Goal: Transaction & Acquisition: Purchase product/service

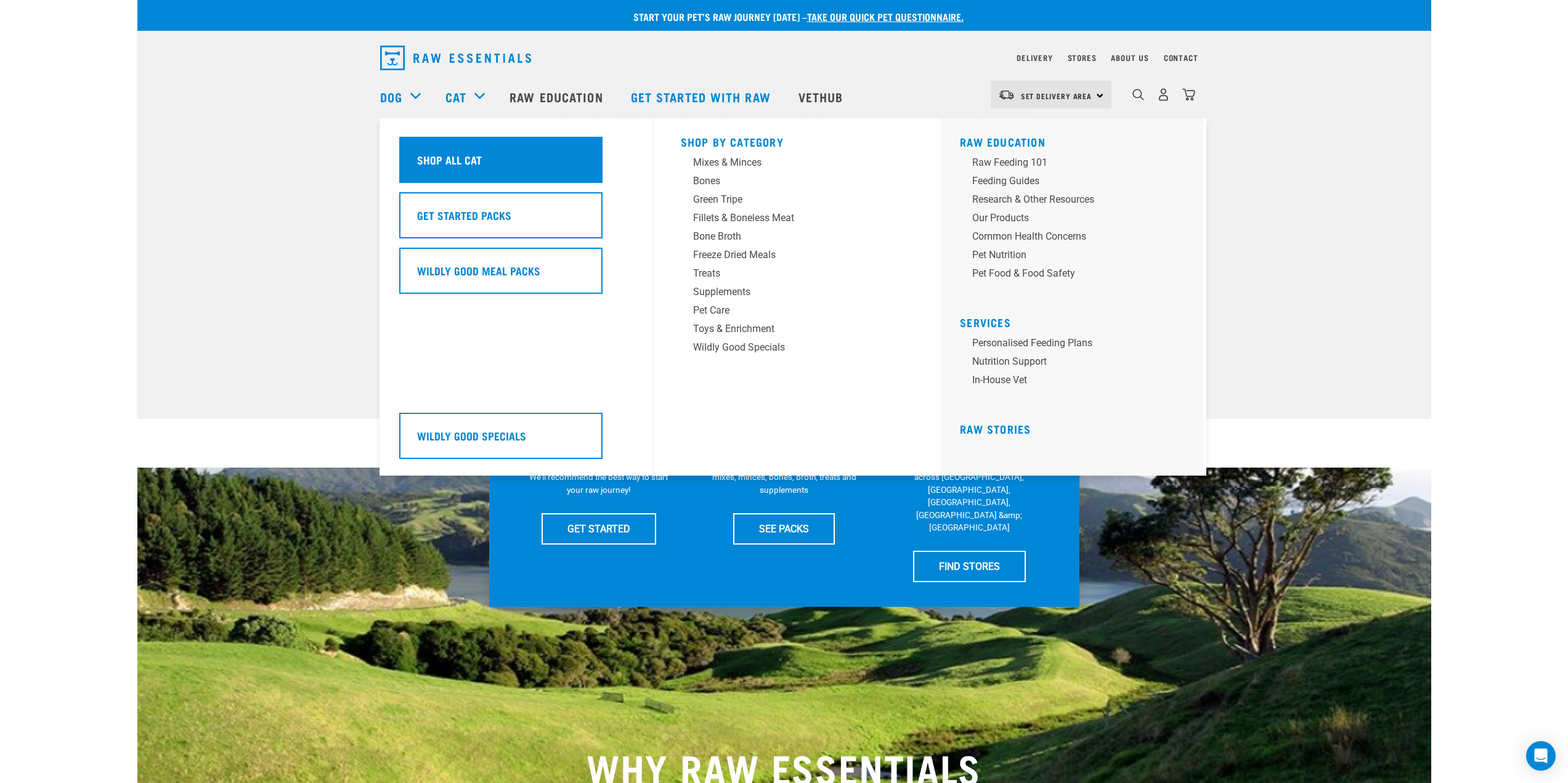
click at [472, 159] on h5 "Shop All Cat" at bounding box center [449, 159] width 65 height 16
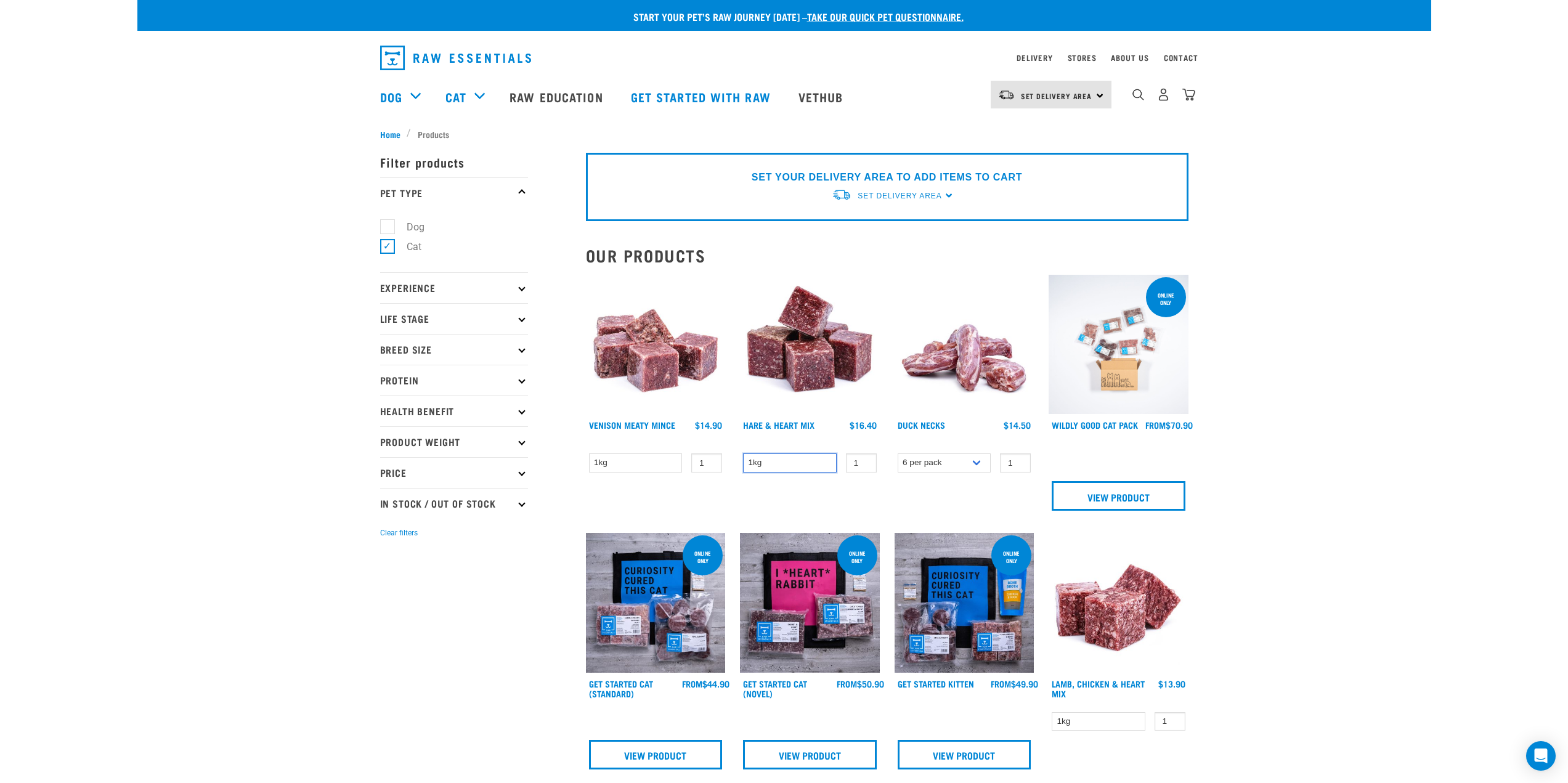
click at [759, 463] on select "1kg" at bounding box center [789, 462] width 93 height 19
click at [795, 452] on div "1kg 1 0 100" at bounding box center [810, 463] width 140 height 21
click at [861, 461] on input "2" at bounding box center [861, 462] width 31 height 19
click at [862, 469] on input "2" at bounding box center [861, 462] width 31 height 19
click at [864, 465] on input "1" at bounding box center [861, 462] width 31 height 19
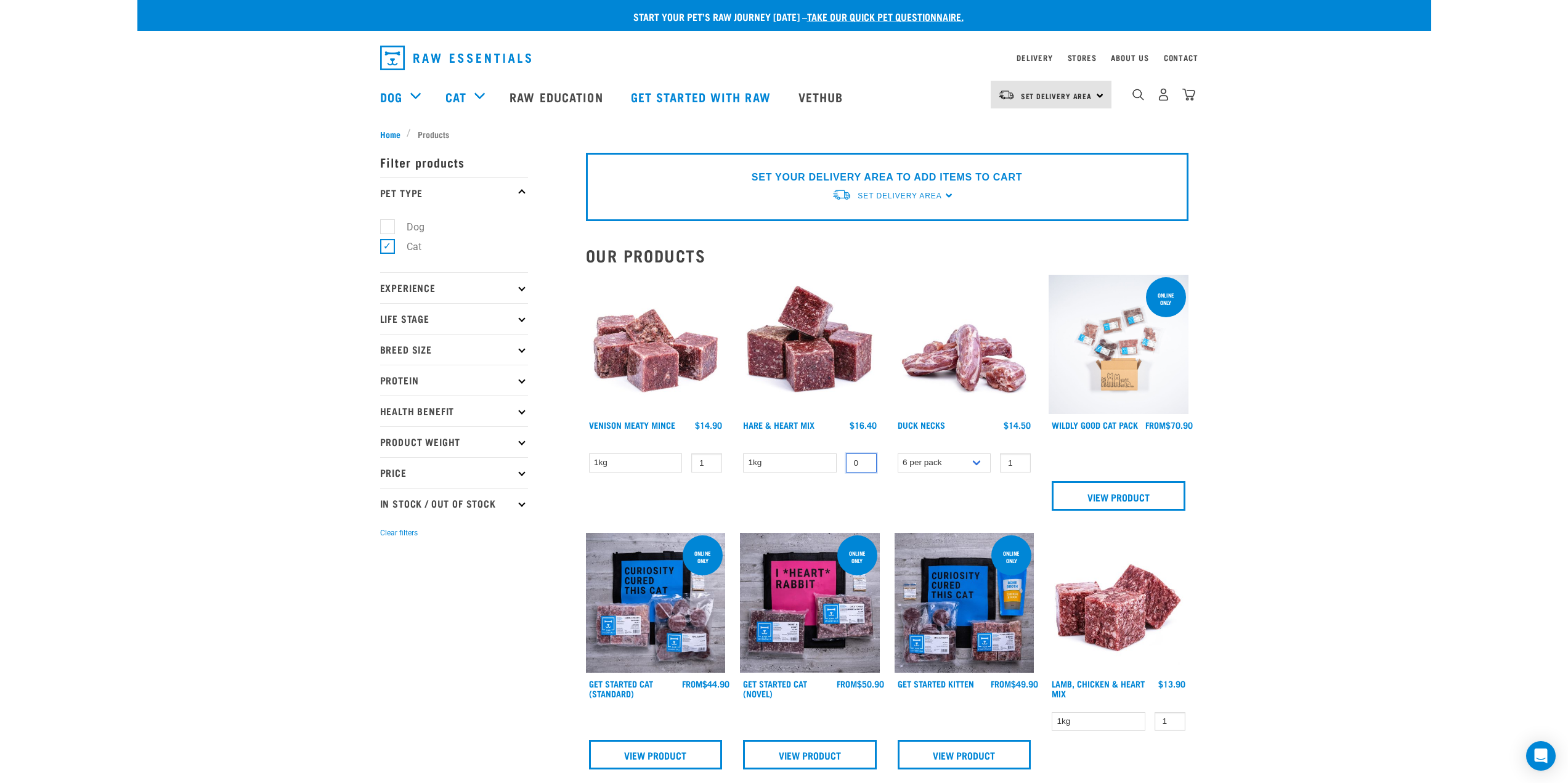
click at [864, 463] on input "0" at bounding box center [861, 462] width 31 height 19
type input "0.4"
click at [825, 484] on div "Hare & Heart Mix 0" at bounding box center [810, 396] width 155 height 259
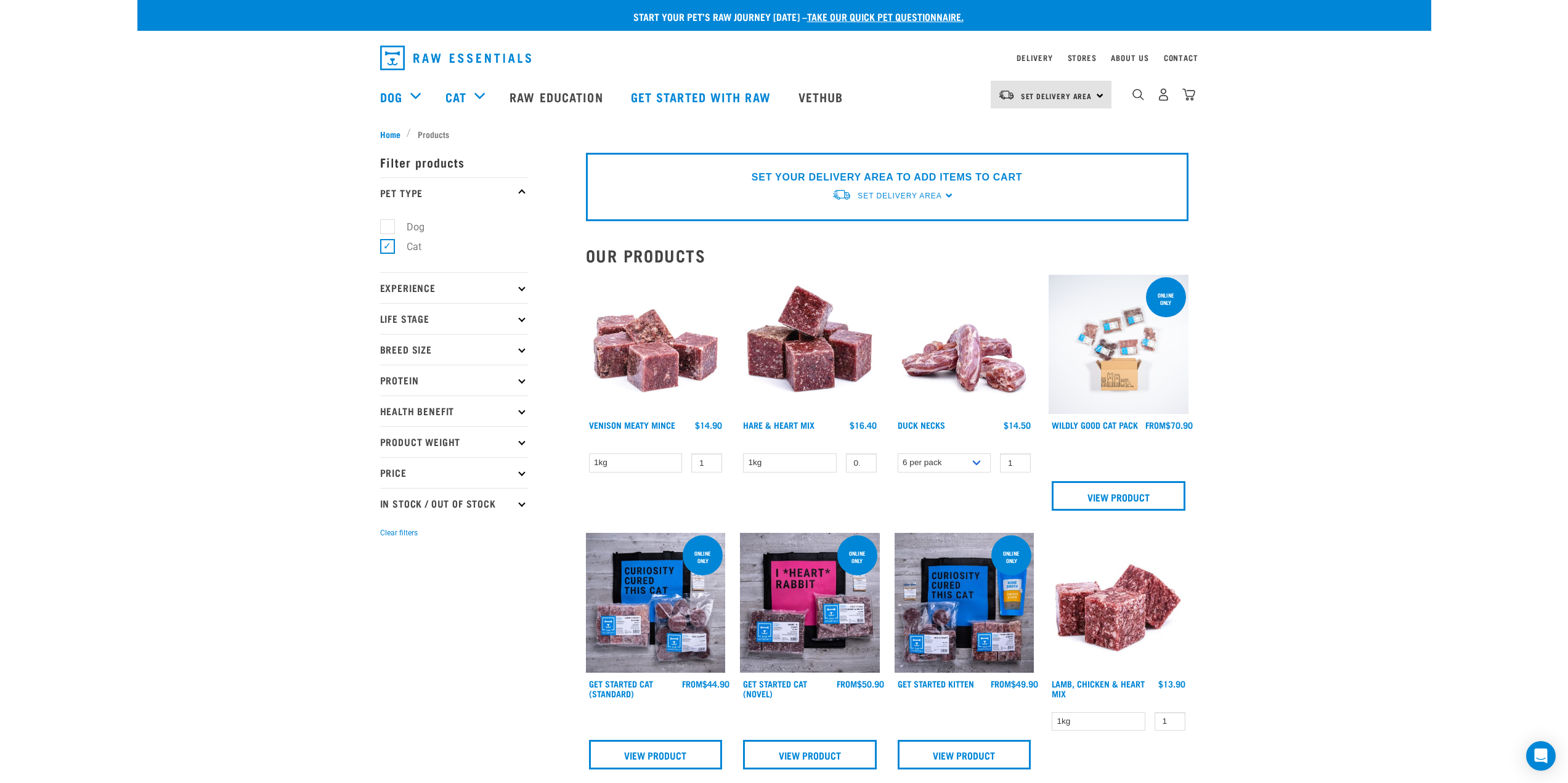
click at [815, 361] on img at bounding box center [810, 344] width 140 height 140
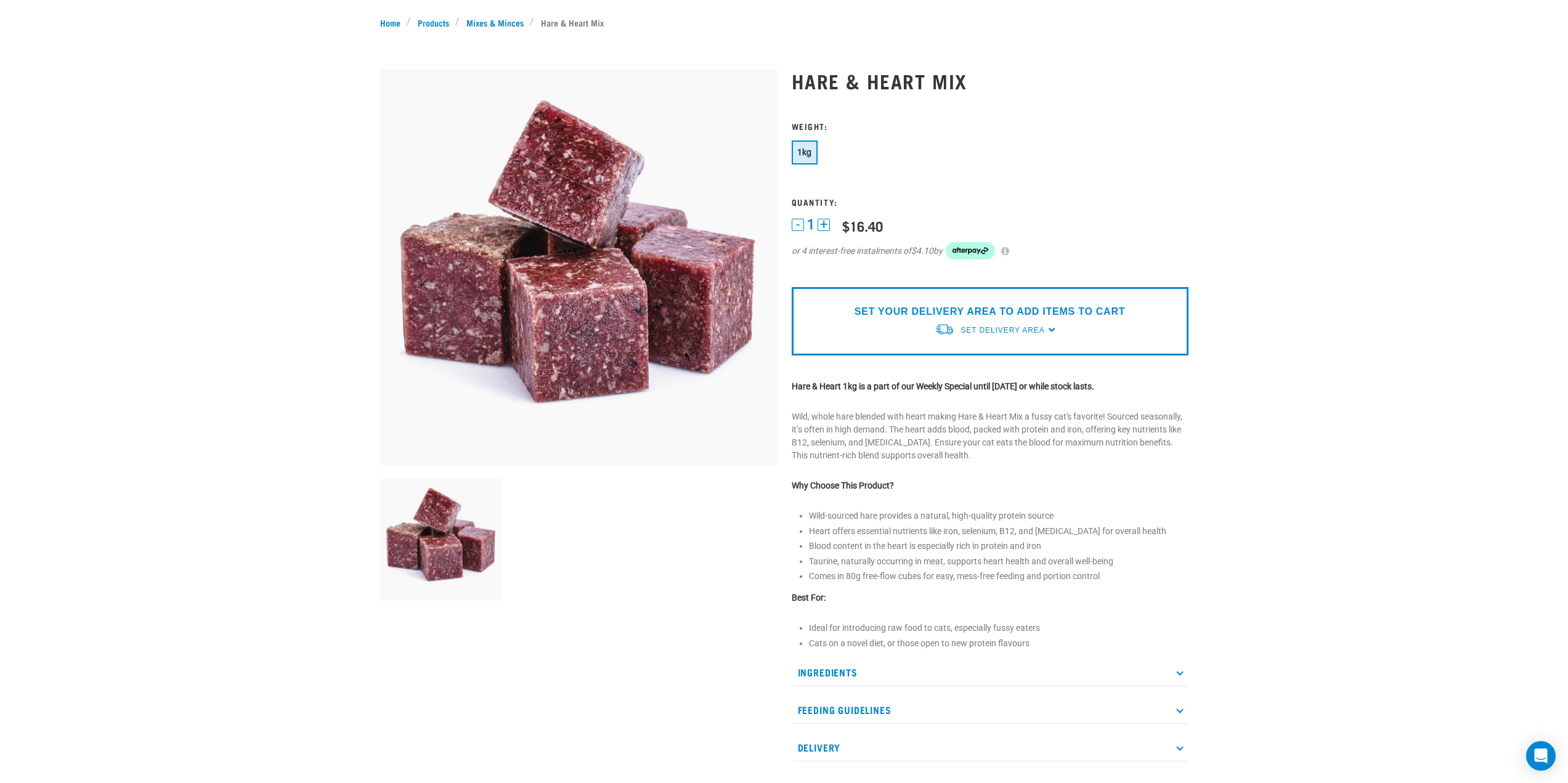
scroll to position [123, 0]
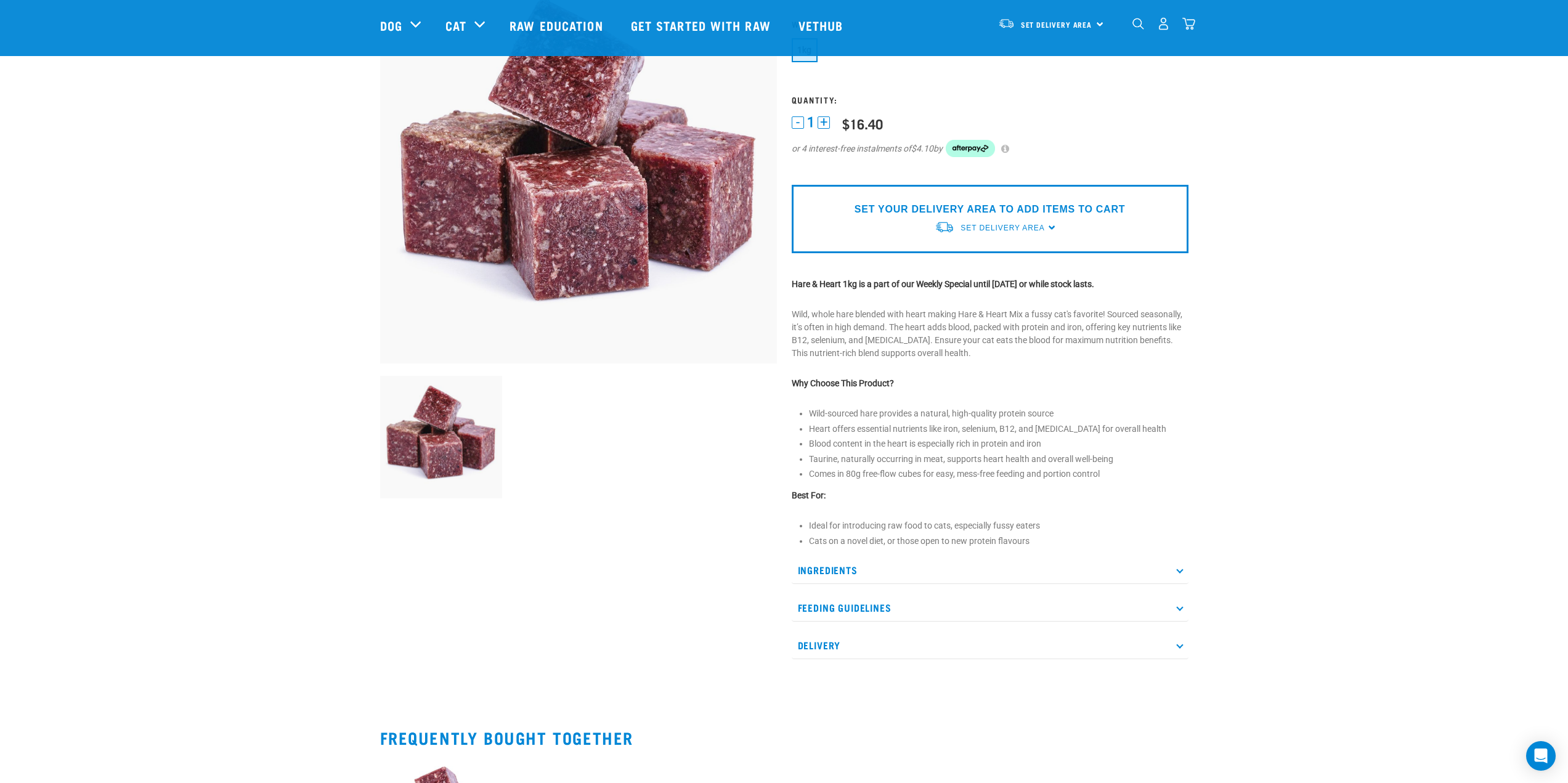
click at [854, 620] on p "Feeding Guidelines" at bounding box center [990, 607] width 397 height 28
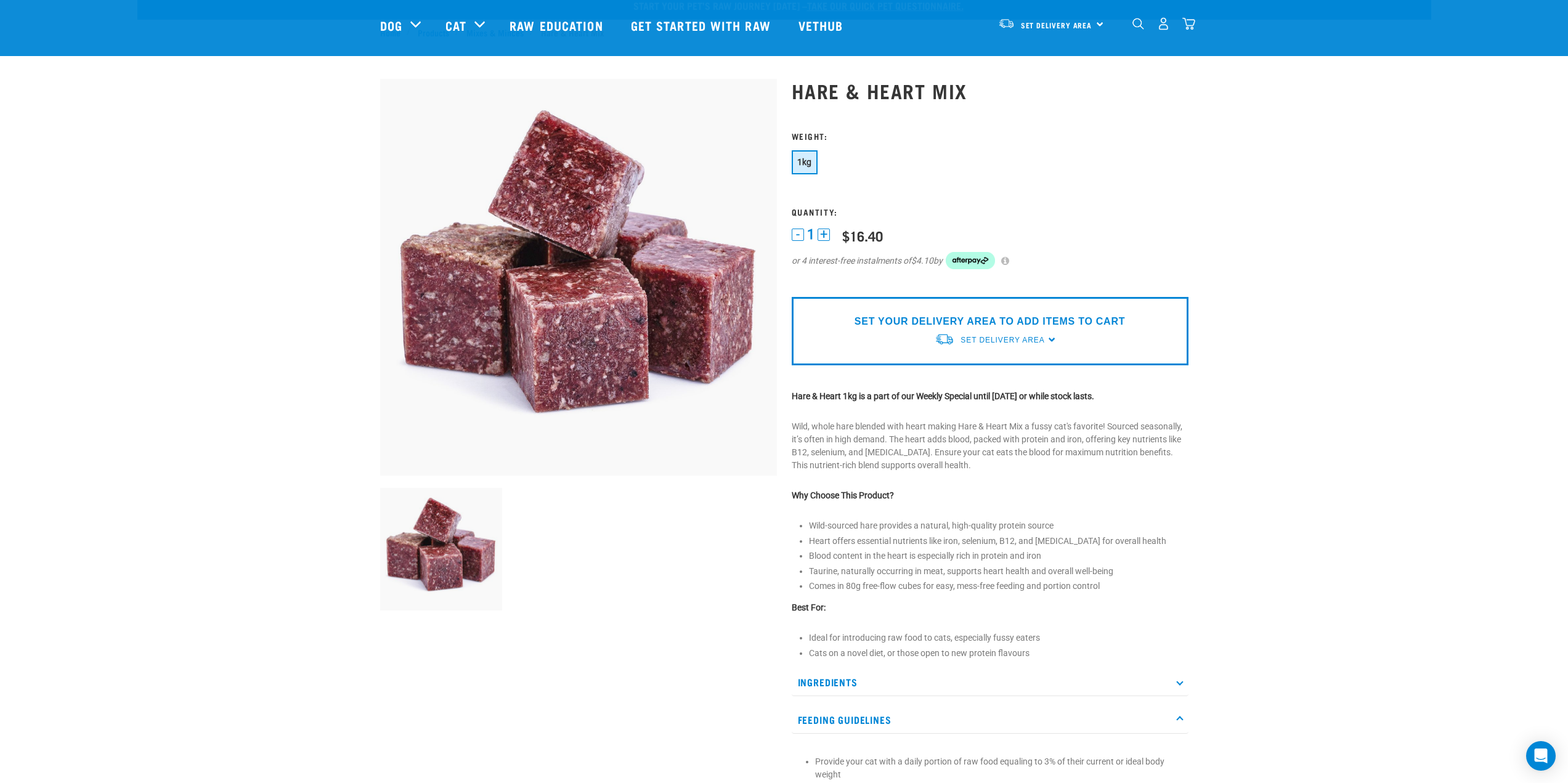
scroll to position [0, 0]
